Goal: Task Accomplishment & Management: Use online tool/utility

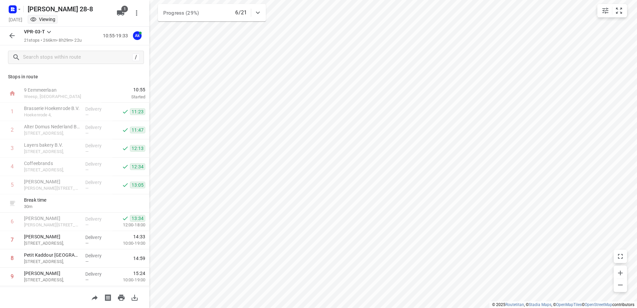
click at [16, 3] on div at bounding box center [14, 9] width 16 height 13
click at [14, 11] on rect "button" at bounding box center [13, 9] width 8 height 8
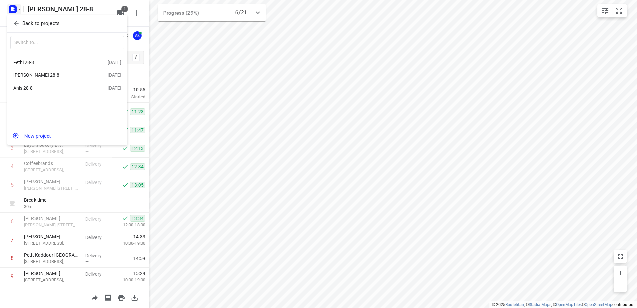
click at [57, 68] on div "Fethi 28-8 [DATE]" at bounding box center [67, 62] width 120 height 13
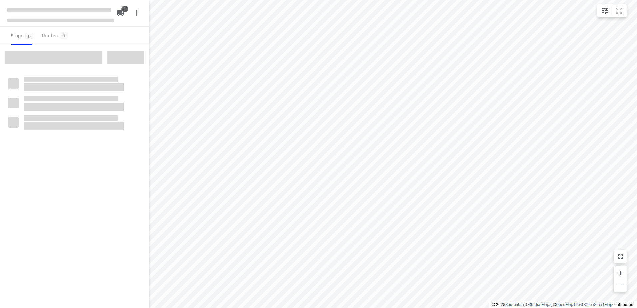
type input "distance"
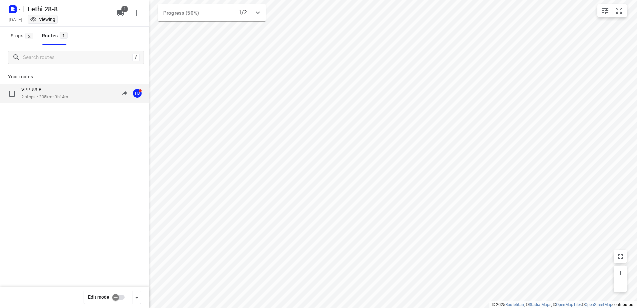
click at [52, 96] on p "2 stops • 205km • 3h14m" at bounding box center [44, 97] width 47 height 6
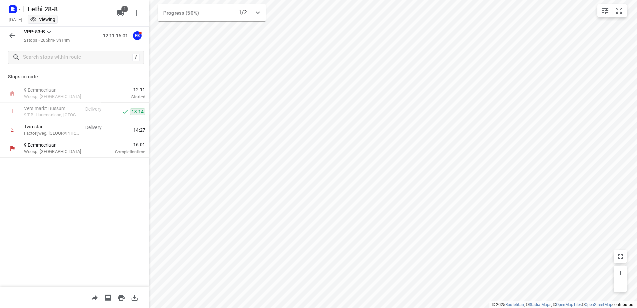
click at [17, 39] on button "button" at bounding box center [11, 35] width 13 height 13
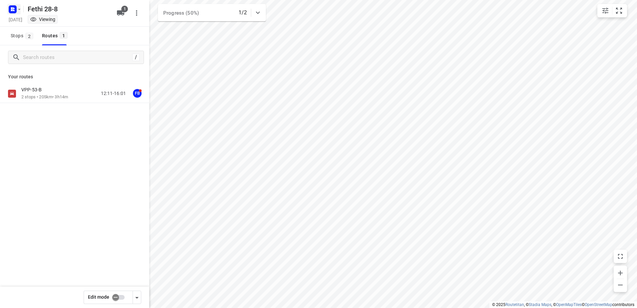
click at [15, 13] on rect "button" at bounding box center [13, 9] width 8 height 8
drag, startPoint x: 38, startPoint y: 27, endPoint x: 36, endPoint y: 30, distance: 3.8
click at [38, 31] on div "Back to projects" at bounding box center [67, 24] width 120 height 18
click at [41, 19] on button "Back to projects" at bounding box center [67, 23] width 114 height 11
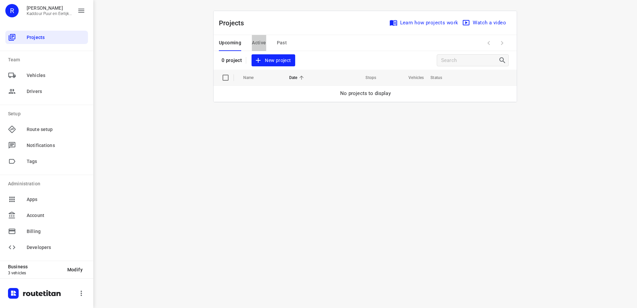
click at [263, 43] on span "Active" at bounding box center [259, 43] width 14 height 8
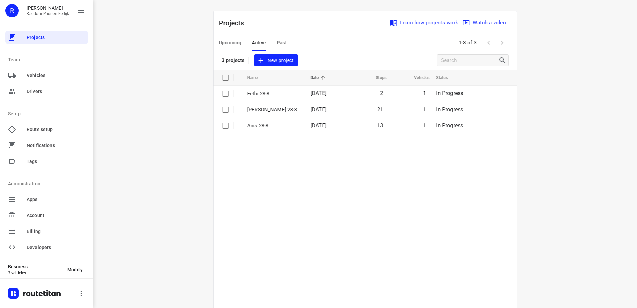
click at [181, 68] on div "i © 2025 Routetitan , © Stadia Maps , © OpenMapTiles © OpenStreetMap contributo…" at bounding box center [364, 154] width 543 height 308
click at [233, 175] on table "Name Date Stops Vehicles Status Fethi 28-8 [DATE] 2 1 In Progress [PERSON_NAME]…" at bounding box center [364, 206] width 303 height 272
click at [233, 174] on table "Name Date Stops Vehicles Status Fethi 28-8 [DATE] 2 1 In Progress [PERSON_NAME]…" at bounding box center [364, 206] width 303 height 272
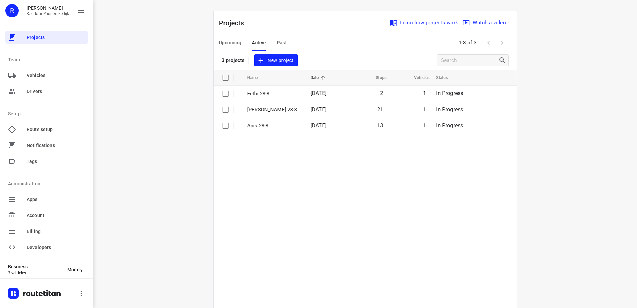
click at [166, 128] on div "i © 2025 Routetitan , © Stadia Maps , © OpenMapTiles © OpenStreetMap contributo…" at bounding box center [364, 154] width 543 height 308
click at [166, 84] on div "i © 2025 Routetitan , © Stadia Maps , © OpenMapTiles © OpenStreetMap contributo…" at bounding box center [364, 154] width 543 height 308
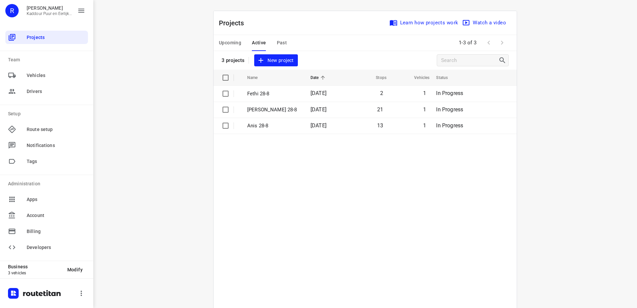
click at [166, 84] on div "i © 2025 Routetitan , © Stadia Maps , © OpenMapTiles © OpenStreetMap contributo…" at bounding box center [364, 154] width 543 height 308
click at [166, 85] on div "i © 2025 Routetitan , © Stadia Maps , © OpenMapTiles © OpenStreetMap contributo…" at bounding box center [364, 154] width 543 height 308
drag, startPoint x: 166, startPoint y: 85, endPoint x: 189, endPoint y: 166, distance: 84.8
click at [189, 166] on div "i © 2025 Routetitan , © Stadia Maps , © OpenMapTiles © OpenStreetMap contributo…" at bounding box center [364, 154] width 543 height 308
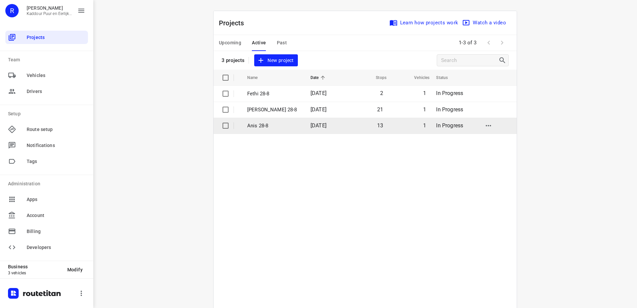
click at [286, 127] on p "Anis 28-8" at bounding box center [273, 126] width 53 height 8
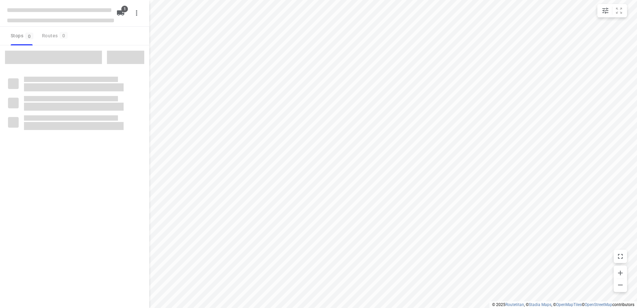
type input "distance"
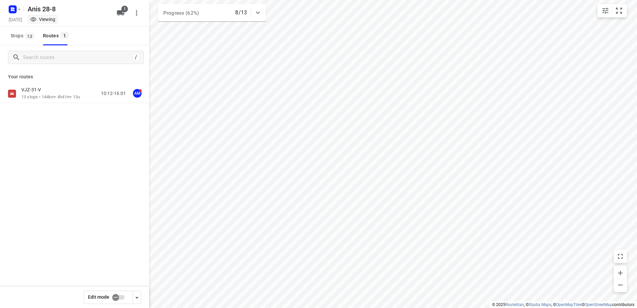
click at [36, 94] on p "13 stops • 144km • 4h41m • 13u" at bounding box center [50, 97] width 59 height 6
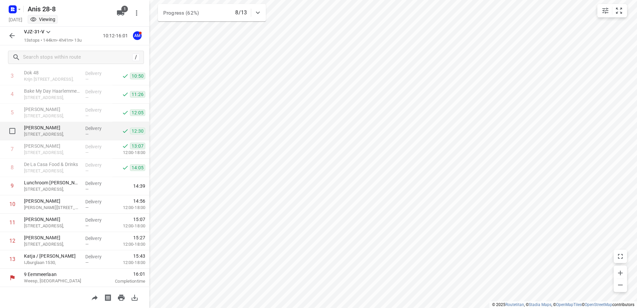
scroll to position [73, 0]
click at [12, 33] on icon "button" at bounding box center [12, 36] width 8 height 8
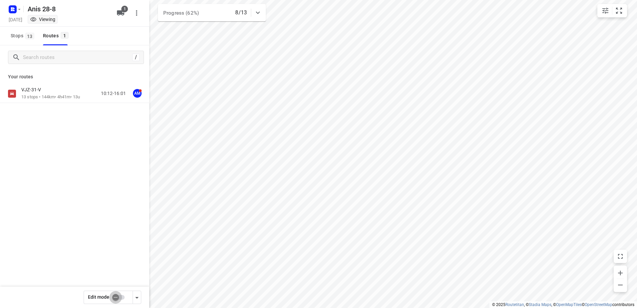
click at [122, 294] on input "checkbox" at bounding box center [116, 297] width 38 height 13
checkbox input "true"
click at [52, 90] on div "VJZ-31-V" at bounding box center [50, 90] width 59 height 7
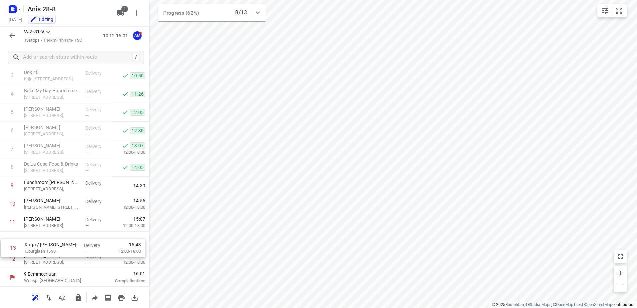
drag, startPoint x: 39, startPoint y: 252, endPoint x: 40, endPoint y: 236, distance: 16.4
click at [40, 236] on div "1 Kaddour IJburg [STREET_ADDRESS], Delivery — 10:49 2 Koh Asian Foodbar IJburg …" at bounding box center [74, 149] width 149 height 238
click at [14, 34] on icon "button" at bounding box center [12, 36] width 8 height 8
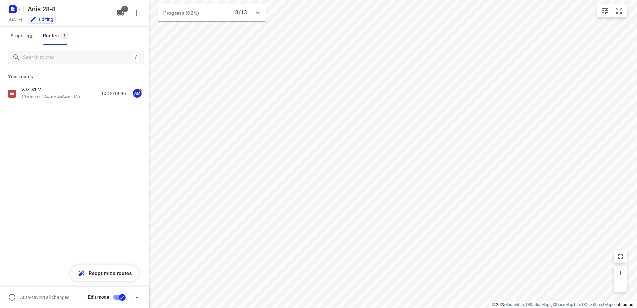
click at [121, 299] on input "checkbox" at bounding box center [122, 297] width 38 height 13
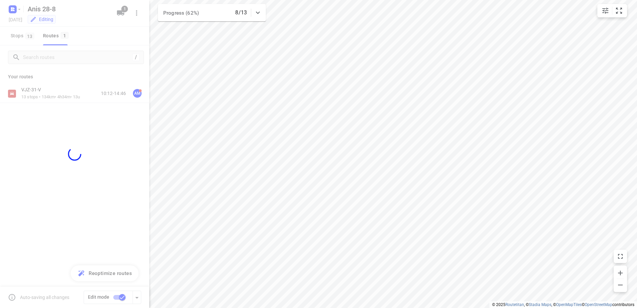
click at [84, 150] on div at bounding box center [74, 154] width 149 height 308
checkbox input "false"
